Goal: Transaction & Acquisition: Purchase product/service

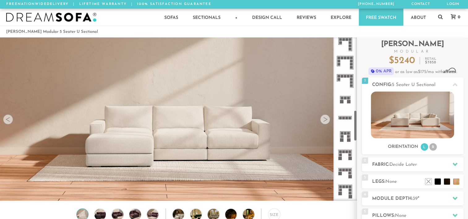
scroll to position [388, 0]
click at [348, 173] on icon at bounding box center [345, 172] width 18 height 18
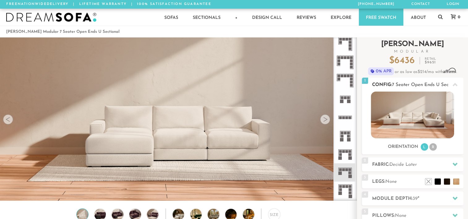
click at [426, 119] on img at bounding box center [412, 115] width 83 height 47
click at [323, 120] on div at bounding box center [325, 119] width 10 height 10
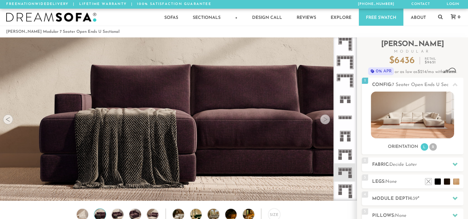
click at [323, 120] on div at bounding box center [325, 119] width 10 height 10
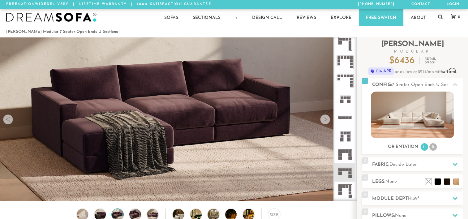
click at [323, 120] on div at bounding box center [325, 119] width 10 height 10
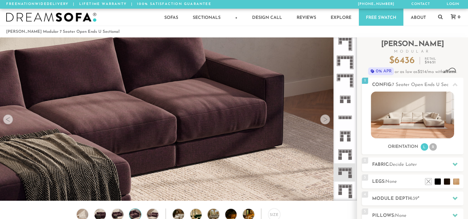
click at [323, 120] on div at bounding box center [325, 119] width 10 height 10
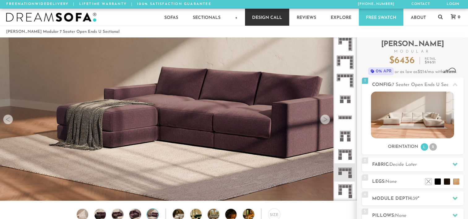
click at [265, 19] on link "Design Call" at bounding box center [267, 17] width 44 height 17
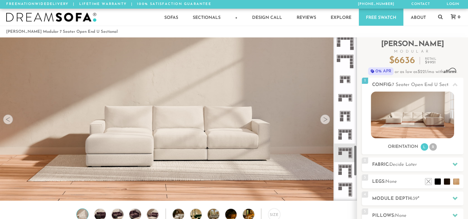
scroll to position [573, 0]
click at [348, 150] on icon at bounding box center [345, 152] width 18 height 18
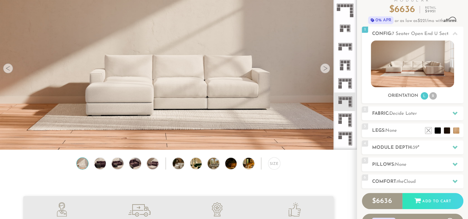
scroll to position [52, 0]
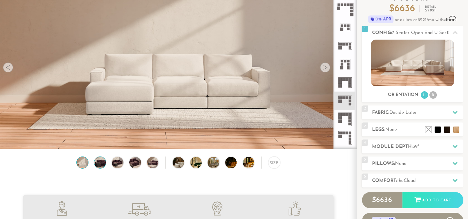
click at [98, 165] on img at bounding box center [100, 162] width 14 height 11
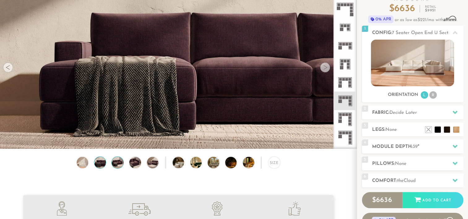
click at [116, 160] on img at bounding box center [118, 162] width 14 height 11
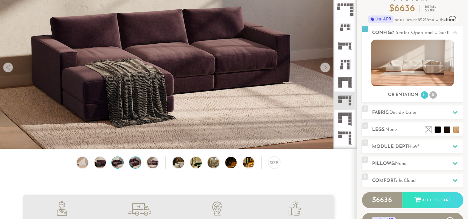
click at [135, 164] on img at bounding box center [135, 162] width 14 height 11
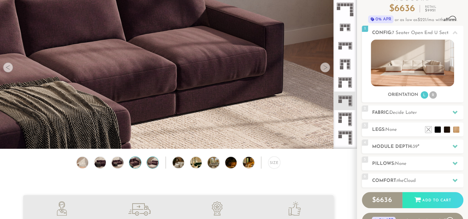
click at [152, 163] on img at bounding box center [153, 162] width 14 height 11
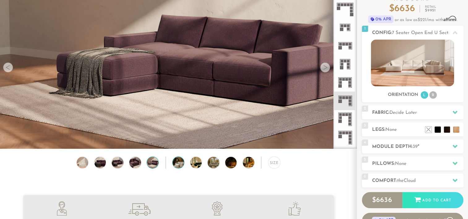
click at [178, 161] on img at bounding box center [183, 162] width 21 height 11
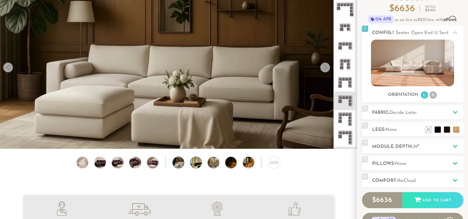
click at [198, 168] on img at bounding box center [200, 162] width 21 height 11
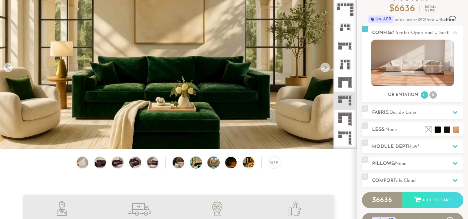
click at [215, 166] on img at bounding box center [217, 162] width 21 height 11
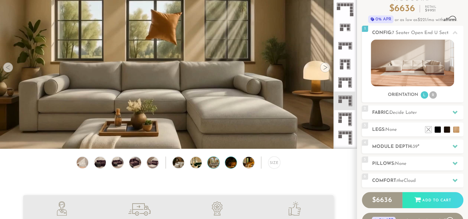
click at [228, 161] on img at bounding box center [235, 162] width 21 height 11
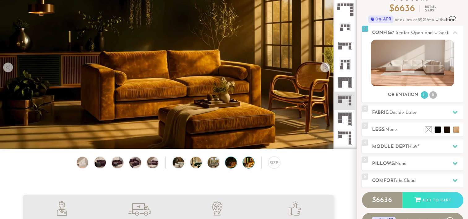
click at [243, 164] on img at bounding box center [253, 162] width 21 height 11
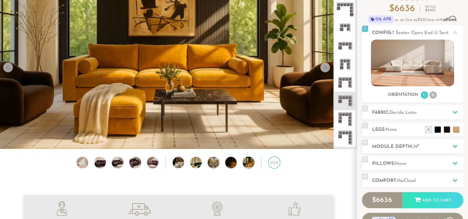
click at [273, 166] on div "Size" at bounding box center [274, 162] width 12 height 12
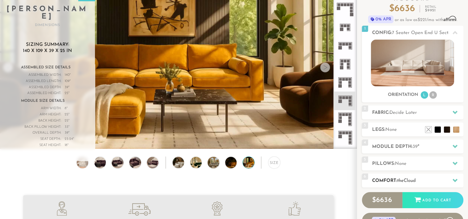
click at [450, 180] on div at bounding box center [454, 180] width 13 height 13
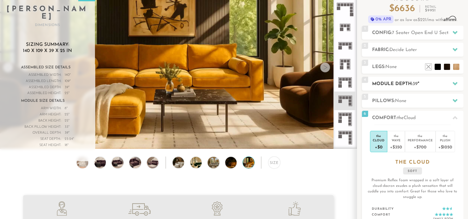
click at [455, 83] on icon at bounding box center [454, 83] width 5 height 5
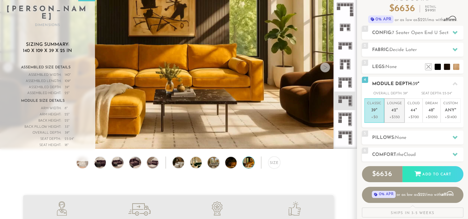
click at [393, 106] on p "Lounge 42 "" at bounding box center [394, 107] width 15 height 13
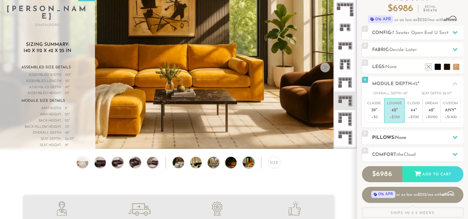
click at [400, 137] on span "None" at bounding box center [400, 137] width 11 height 5
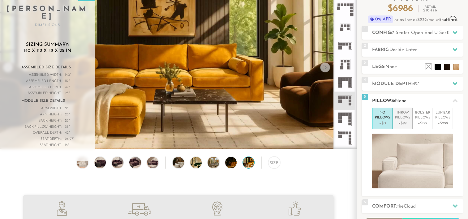
click at [398, 117] on p "Throw Pillows" at bounding box center [402, 115] width 15 height 10
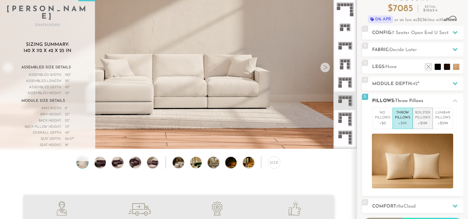
click at [429, 118] on p "Bolster Pillows" at bounding box center [422, 115] width 15 height 10
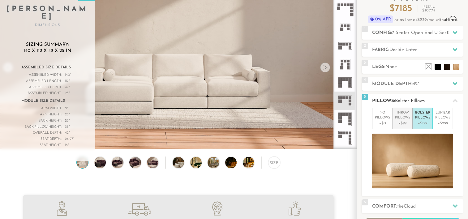
click at [403, 120] on p "Throw Pillows" at bounding box center [402, 115] width 15 height 10
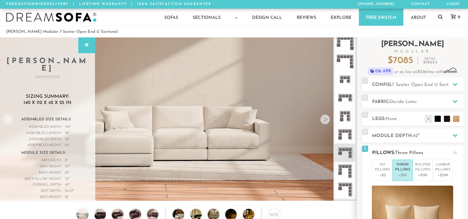
scroll to position [0, 0]
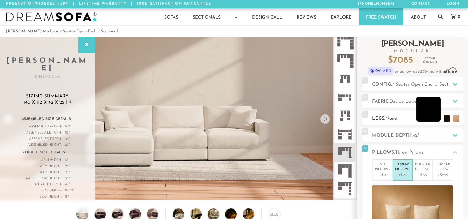
click at [424, 111] on li at bounding box center [428, 109] width 25 height 25
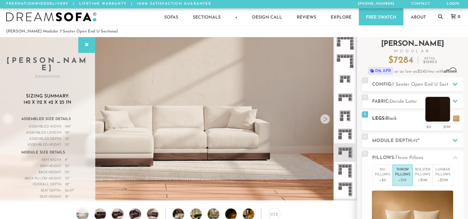
click at [448, 117] on li at bounding box center [437, 109] width 25 height 25
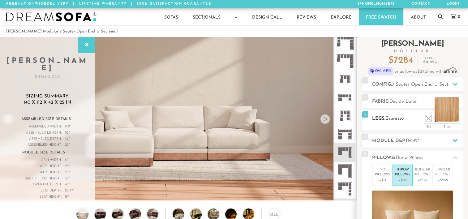
click at [453, 116] on li at bounding box center [446, 109] width 25 height 25
